Goal: Transaction & Acquisition: Purchase product/service

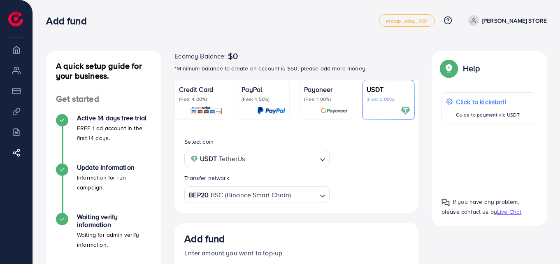
scroll to position [155, 0]
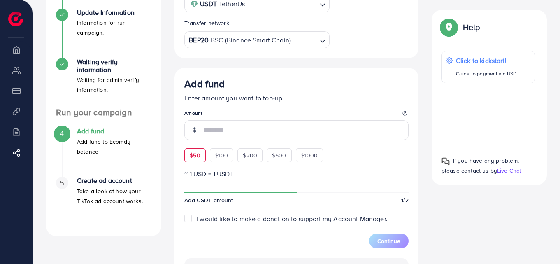
click at [194, 159] on div "$50 $100 $200 $500 $1000" at bounding box center [268, 153] width 169 height 18
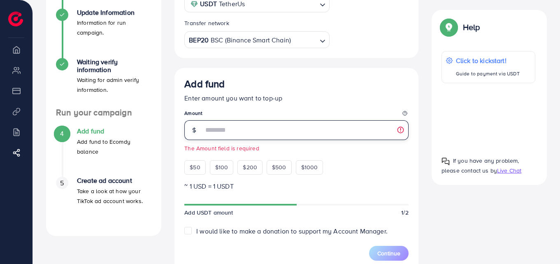
click at [250, 133] on input "number" at bounding box center [305, 130] width 205 height 20
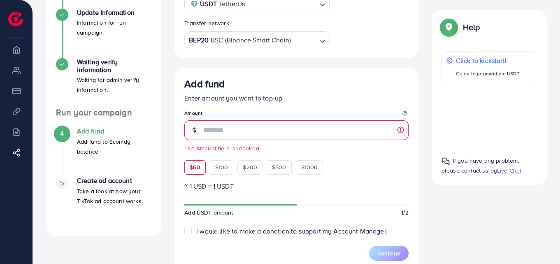
click at [187, 164] on div "$50" at bounding box center [194, 167] width 21 height 14
type input "**"
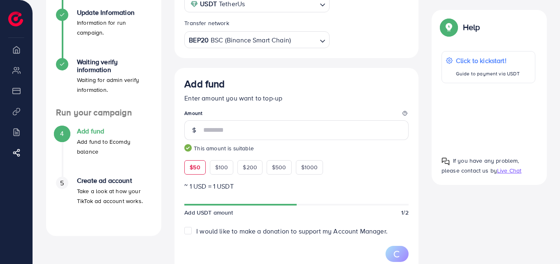
click at [187, 164] on div "$50" at bounding box center [194, 167] width 21 height 14
drag, startPoint x: 560, startPoint y: 144, endPoint x: 562, endPoint y: 157, distance: 13.3
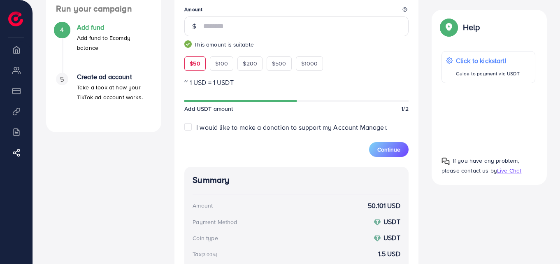
scroll to position [0, 0]
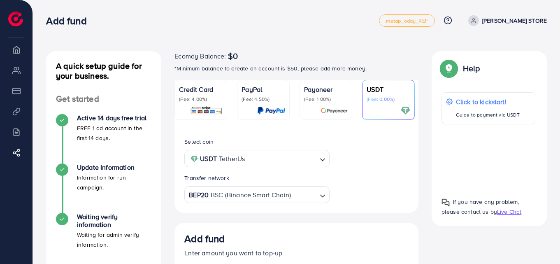
click at [215, 107] on img at bounding box center [206, 110] width 33 height 9
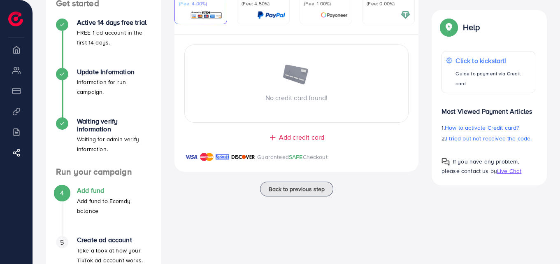
scroll to position [100, 0]
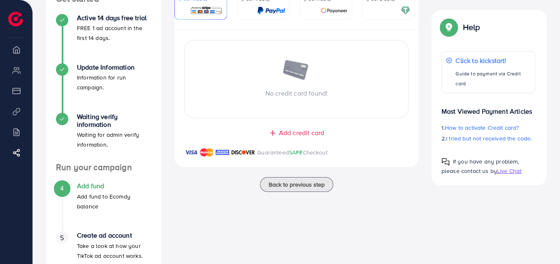
click at [285, 135] on span "Add credit card" at bounding box center [301, 132] width 45 height 9
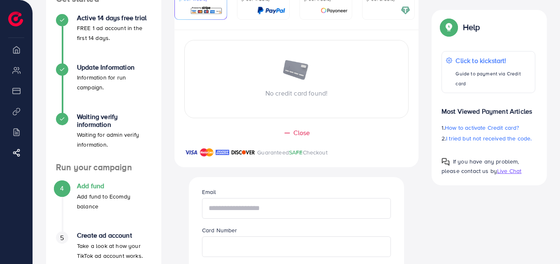
click at [260, 218] on input "text" at bounding box center [296, 208] width 189 height 21
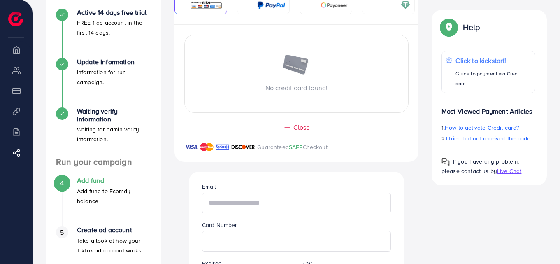
scroll to position [0, 0]
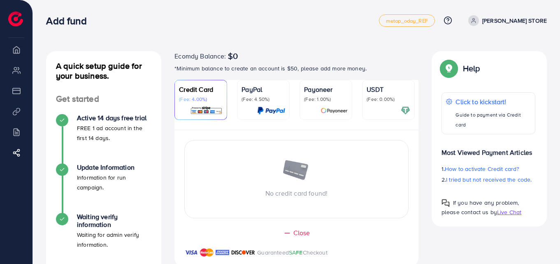
click at [396, 103] on div "USDT (Fee: 0.00%)" at bounding box center [389, 99] width 44 height 31
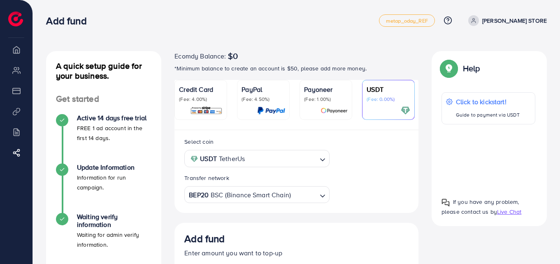
click at [222, 89] on p "Credit Card" at bounding box center [201, 89] width 44 height 10
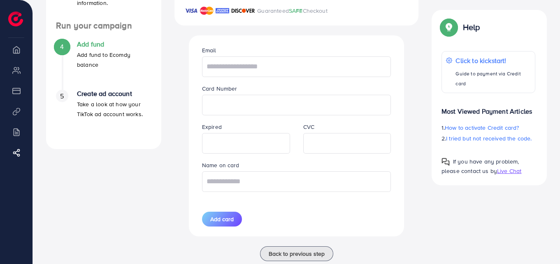
scroll to position [245, 0]
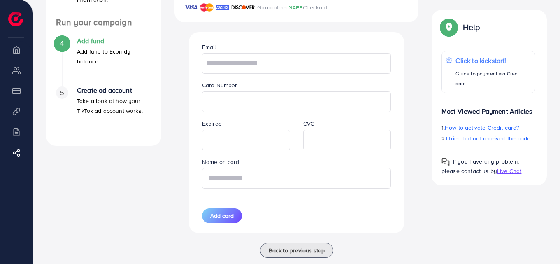
click at [282, 185] on input "text" at bounding box center [296, 178] width 189 height 21
type input "*"
click at [280, 185] on input "text" at bounding box center [296, 178] width 189 height 21
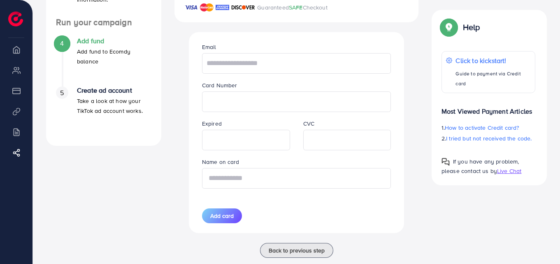
click at [264, 181] on input "text" at bounding box center [296, 178] width 189 height 21
type input "*"
type input "**********"
click at [240, 61] on input "text" at bounding box center [296, 63] width 189 height 21
type input "*"
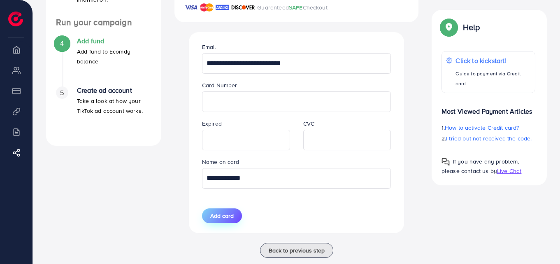
type input "**********"
click at [223, 219] on span "Add card" at bounding box center [221, 216] width 23 height 8
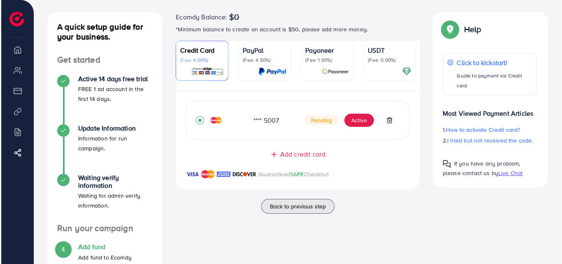
scroll to position [32, 0]
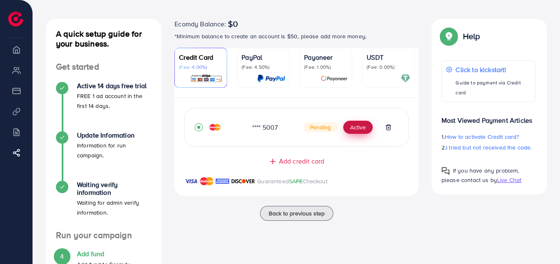
click at [360, 129] on button "Active" at bounding box center [358, 127] width 30 height 13
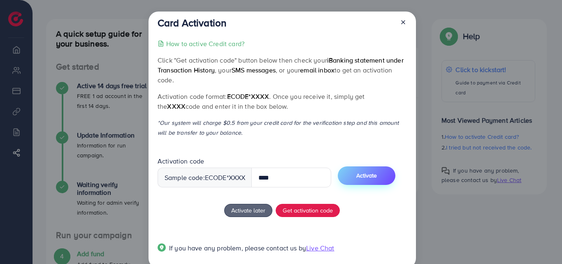
click at [376, 173] on span "Activate" at bounding box center [367, 175] width 21 height 8
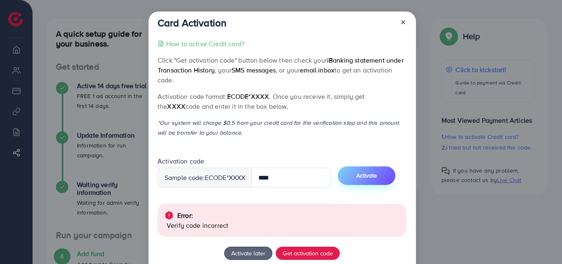
scroll to position [58, 0]
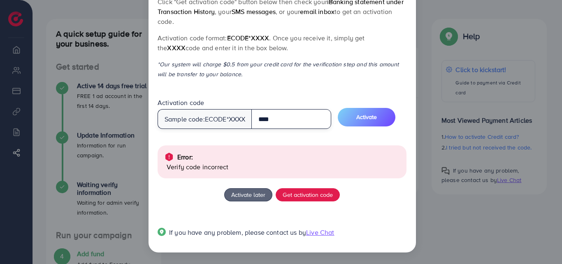
click at [301, 123] on input "****" at bounding box center [292, 119] width 80 height 20
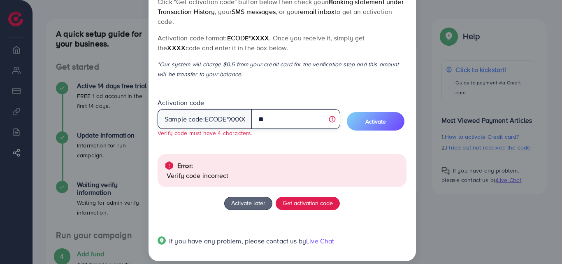
type input "*"
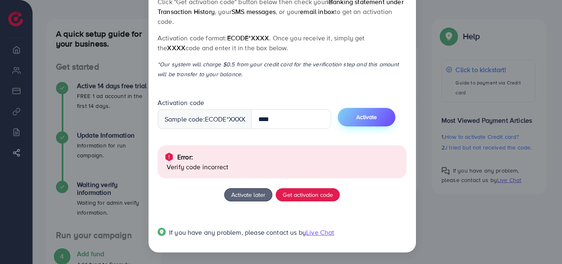
click at [383, 121] on button "Activate" at bounding box center [367, 117] width 58 height 19
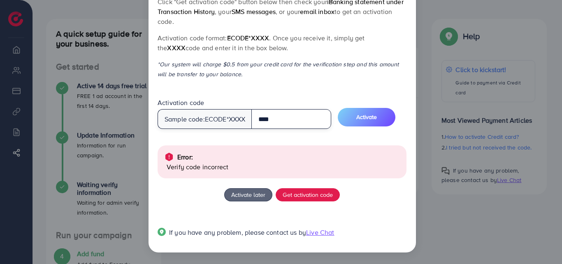
click at [310, 125] on input "****" at bounding box center [292, 119] width 80 height 20
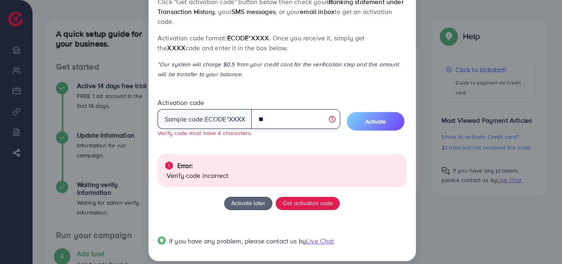
type input "*"
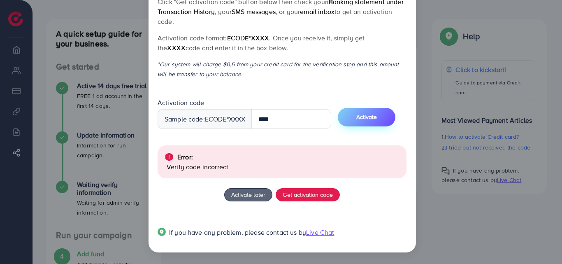
click at [364, 116] on span "Activate" at bounding box center [367, 117] width 21 height 8
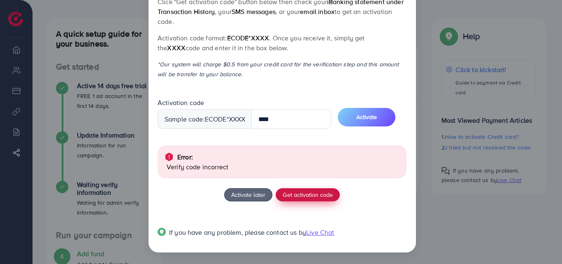
click at [317, 193] on span "Get activation code" at bounding box center [308, 194] width 50 height 9
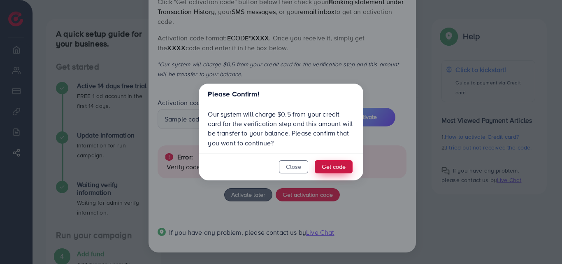
click at [345, 166] on button "Get code" at bounding box center [334, 166] width 38 height 13
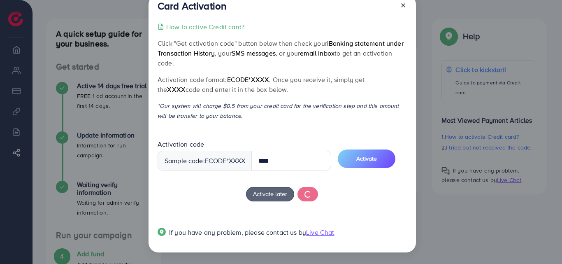
scroll to position [17, 0]
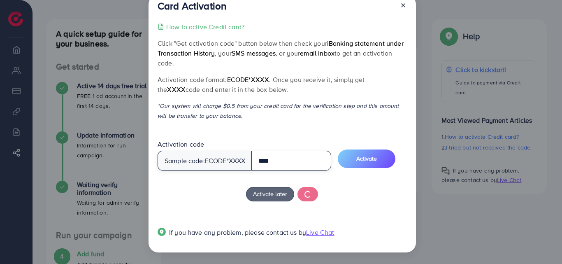
click at [304, 167] on input "****" at bounding box center [292, 161] width 80 height 20
type input "*"
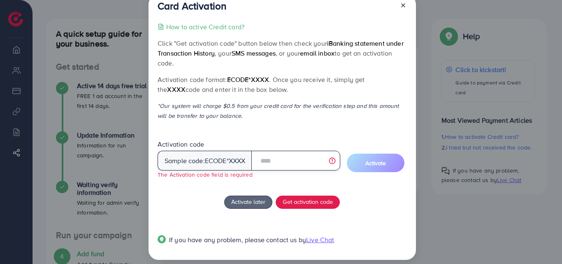
click at [293, 159] on input "text" at bounding box center [296, 161] width 89 height 20
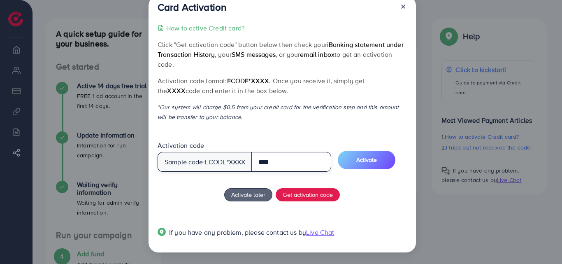
scroll to position [16, 0]
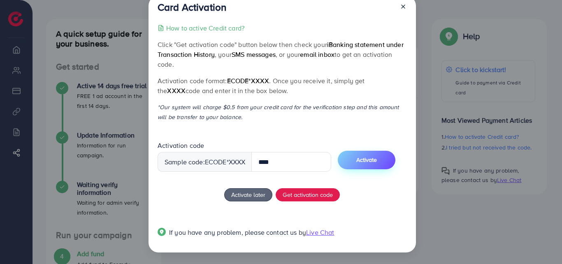
click at [363, 163] on button "Activate" at bounding box center [367, 160] width 58 height 19
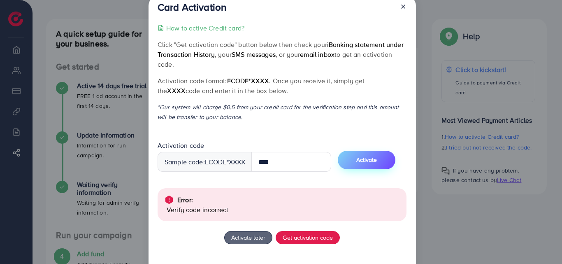
scroll to position [58, 0]
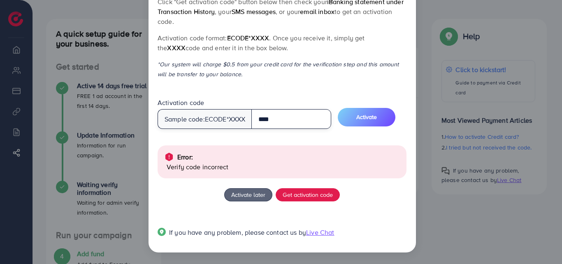
click at [308, 125] on input "****" at bounding box center [292, 119] width 80 height 20
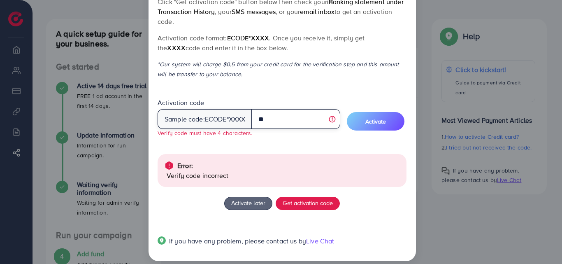
type input "*"
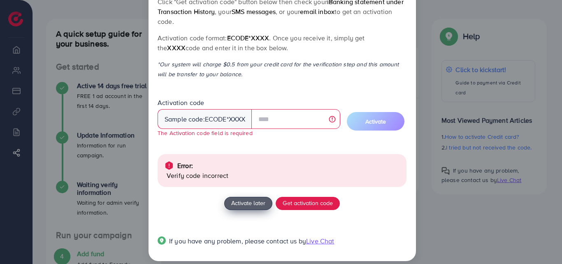
click at [235, 202] on span "Activate later" at bounding box center [248, 202] width 34 height 9
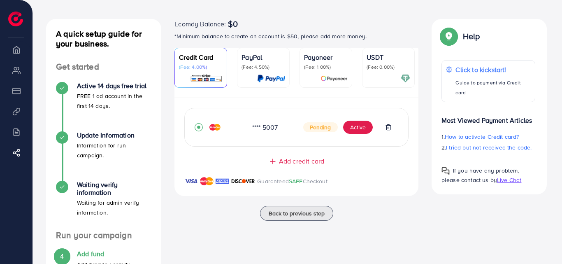
scroll to position [24, 0]
click at [358, 134] on button "Active" at bounding box center [358, 127] width 30 height 13
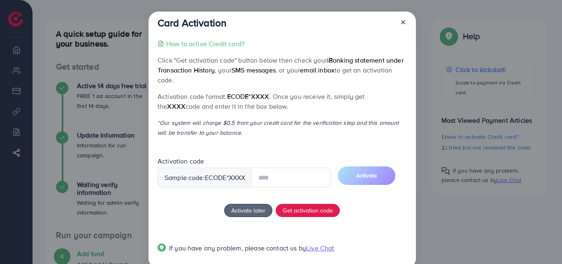
click at [279, 179] on input "text" at bounding box center [292, 178] width 80 height 20
click at [308, 212] on button "Get activation code" at bounding box center [308, 210] width 64 height 13
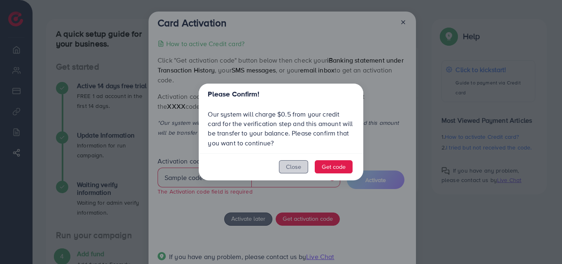
click at [304, 166] on button "Close" at bounding box center [293, 166] width 29 height 13
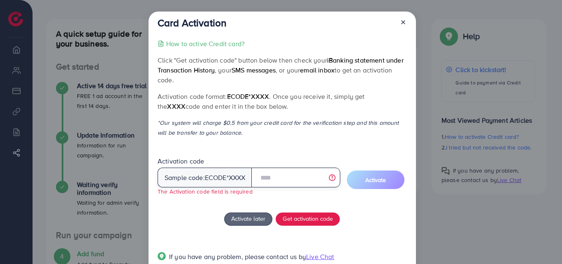
click at [268, 177] on input "text" at bounding box center [296, 178] width 89 height 20
type input "******"
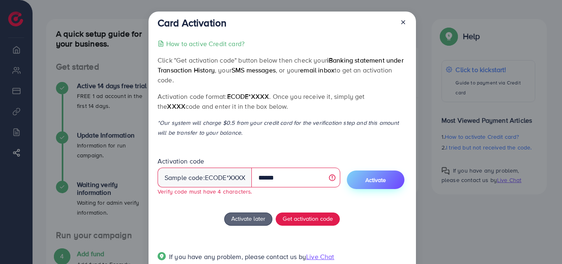
click at [376, 178] on span "Activate" at bounding box center [376, 180] width 21 height 8
click at [404, 21] on icon at bounding box center [403, 22] width 7 height 7
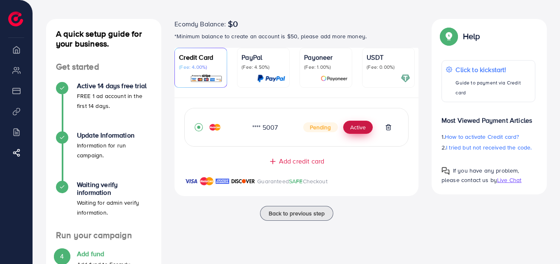
click at [366, 123] on button "Active" at bounding box center [358, 127] width 30 height 13
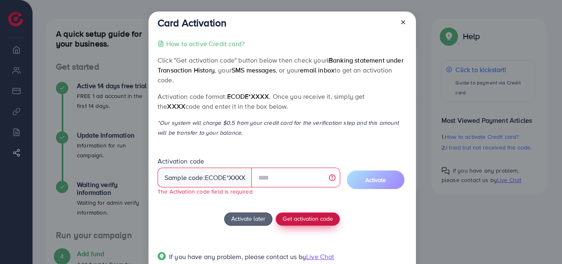
click at [301, 211] on div "How to active Credit card? Click "Get activation code" button below then check …" at bounding box center [282, 155] width 249 height 233
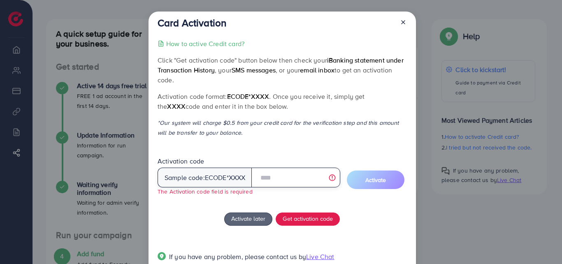
click at [292, 181] on input "text" at bounding box center [296, 178] width 89 height 20
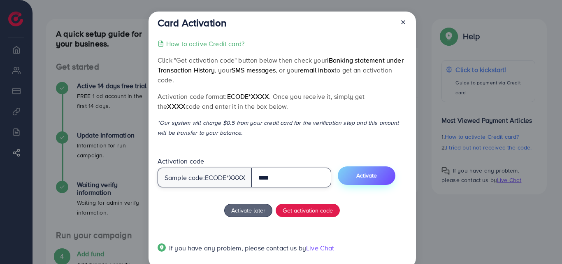
type input "****"
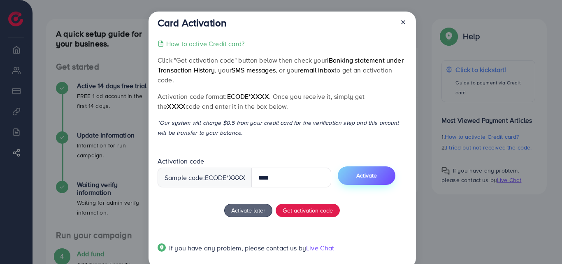
click at [357, 177] on button "Activate" at bounding box center [367, 175] width 58 height 19
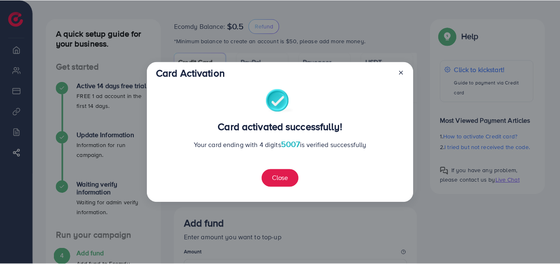
scroll to position [50, 0]
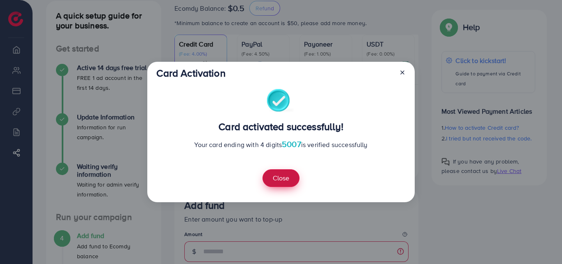
click at [292, 178] on button "Close" at bounding box center [281, 178] width 37 height 18
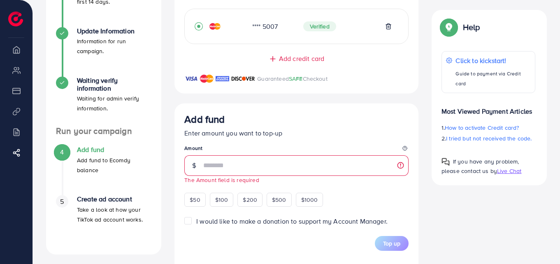
scroll to position [145, 0]
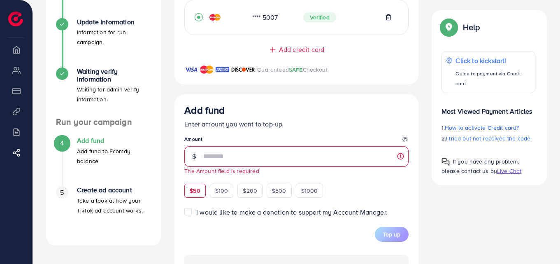
click at [198, 195] on span "$50" at bounding box center [195, 191] width 10 height 8
type input "**"
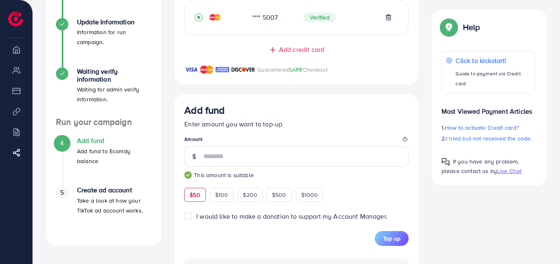
click at [196, 221] on label "I would like to make a donation to support my Account Manager." at bounding box center [291, 216] width 191 height 9
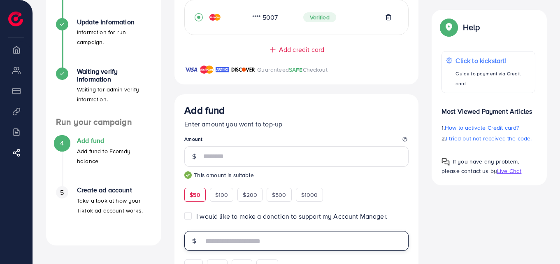
click at [308, 242] on input "text" at bounding box center [305, 241] width 205 height 20
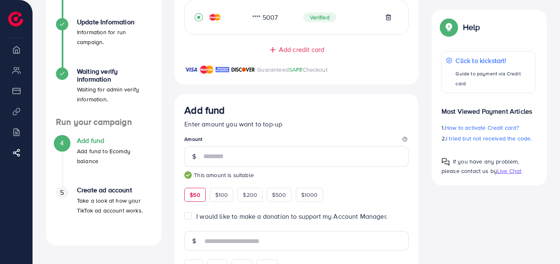
drag, startPoint x: 558, startPoint y: 86, endPoint x: 562, endPoint y: 136, distance: 50.0
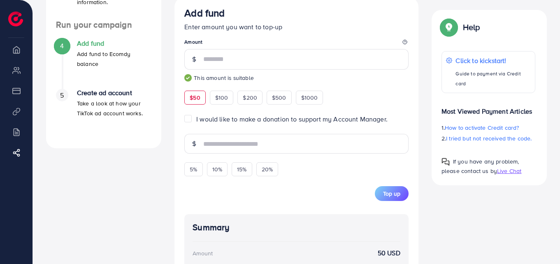
scroll to position [244, 0]
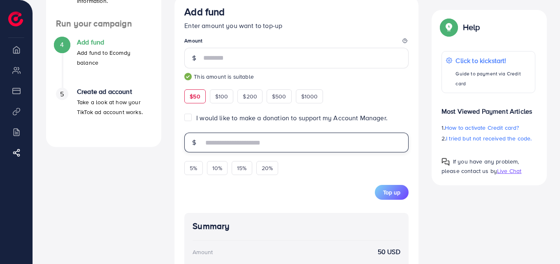
click at [222, 143] on input "text" at bounding box center [305, 143] width 205 height 20
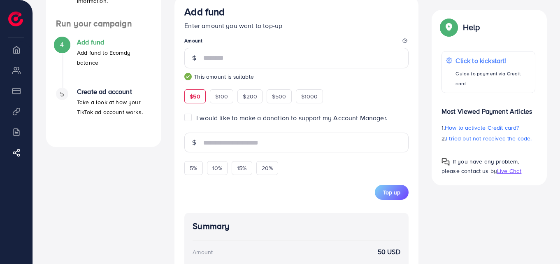
click at [196, 118] on label "I would like to make a donation to support my Account Manager." at bounding box center [291, 117] width 191 height 9
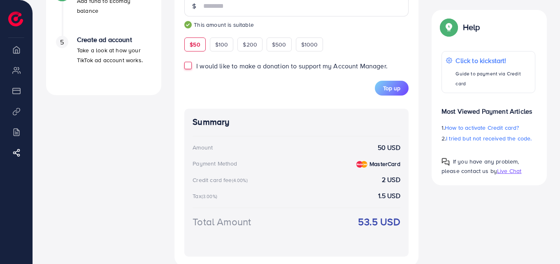
scroll to position [292, 0]
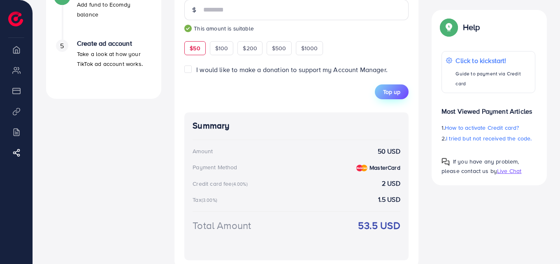
click at [392, 98] on button "Top up" at bounding box center [392, 91] width 34 height 15
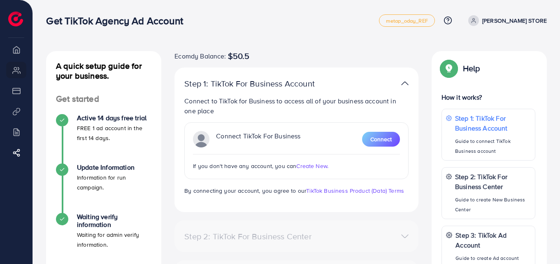
click at [18, 46] on li "Overview" at bounding box center [16, 49] width 33 height 16
click at [17, 55] on li "Overview" at bounding box center [16, 49] width 33 height 16
click at [15, 51] on li "Overview" at bounding box center [16, 49] width 33 height 16
click at [18, 18] on img at bounding box center [15, 19] width 15 height 15
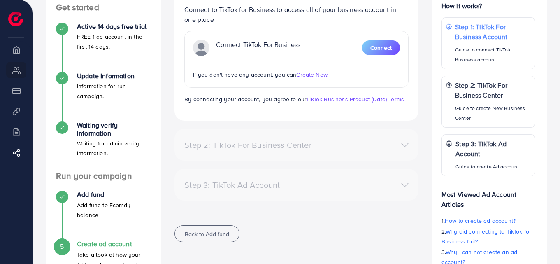
scroll to position [51, 0]
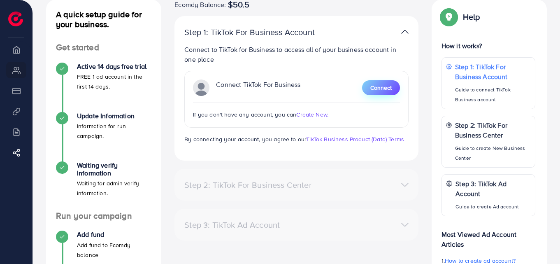
click at [382, 86] on span "Connect" at bounding box center [381, 88] width 21 height 8
